Goal: Information Seeking & Learning: Learn about a topic

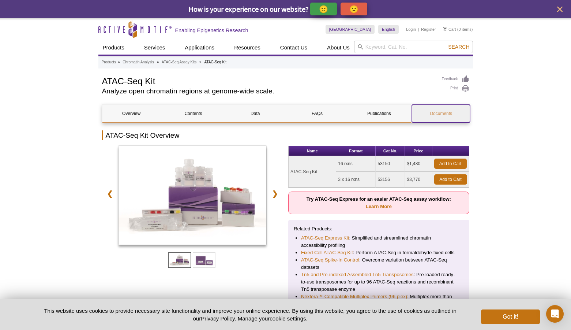
click at [439, 114] on link "Documents" at bounding box center [441, 114] width 58 height 18
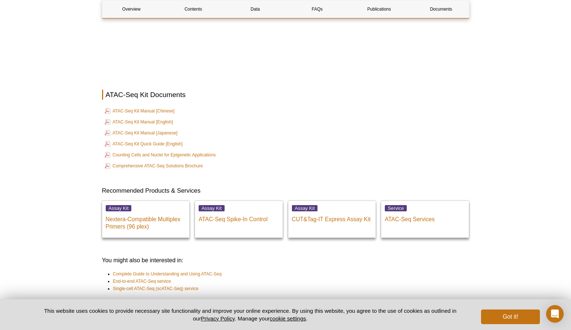
scroll to position [1728, 0]
click at [139, 108] on link "ATAC-Seq Kit Manual [Chinese]" at bounding box center [140, 109] width 70 height 9
click at [157, 119] on link "ATAC-Seq Kit Manual [English]" at bounding box center [139, 120] width 68 height 9
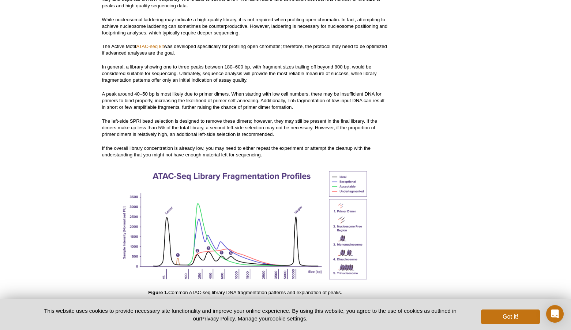
scroll to position [921, 0]
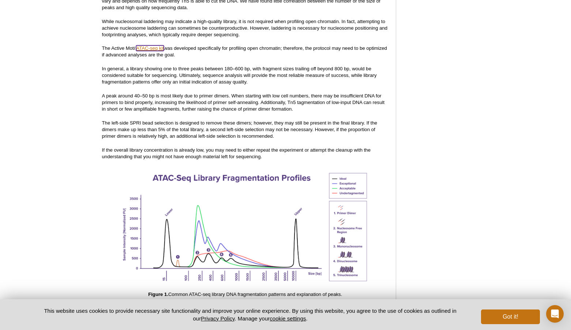
click at [149, 45] on link "ATAC-seq kit" at bounding box center [150, 47] width 28 height 5
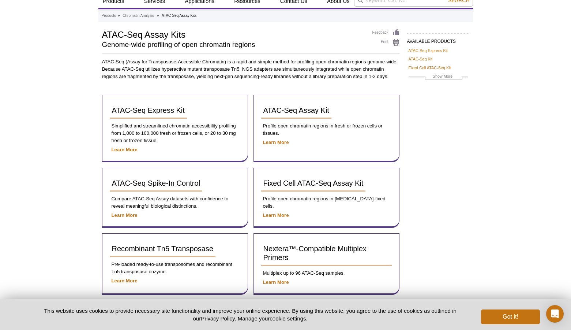
scroll to position [30, 0]
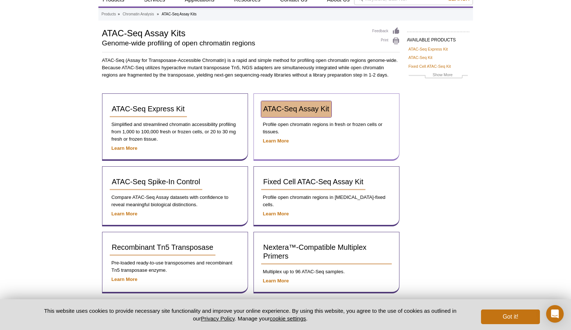
click at [280, 102] on link "ATAC-Seq Assay Kit" at bounding box center [296, 109] width 70 height 16
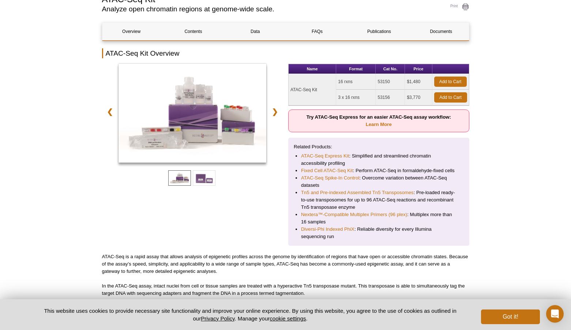
scroll to position [82, 0]
click at [369, 122] on link "Learn More" at bounding box center [379, 123] width 26 height 5
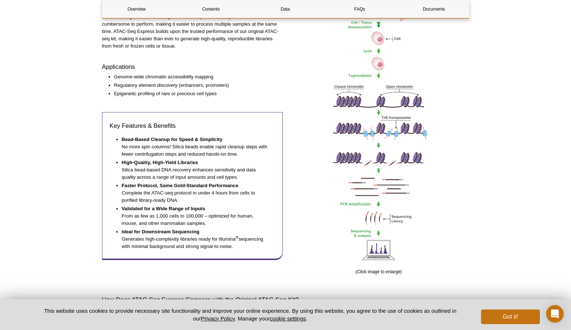
scroll to position [303, 0]
